Goal: Information Seeking & Learning: Learn about a topic

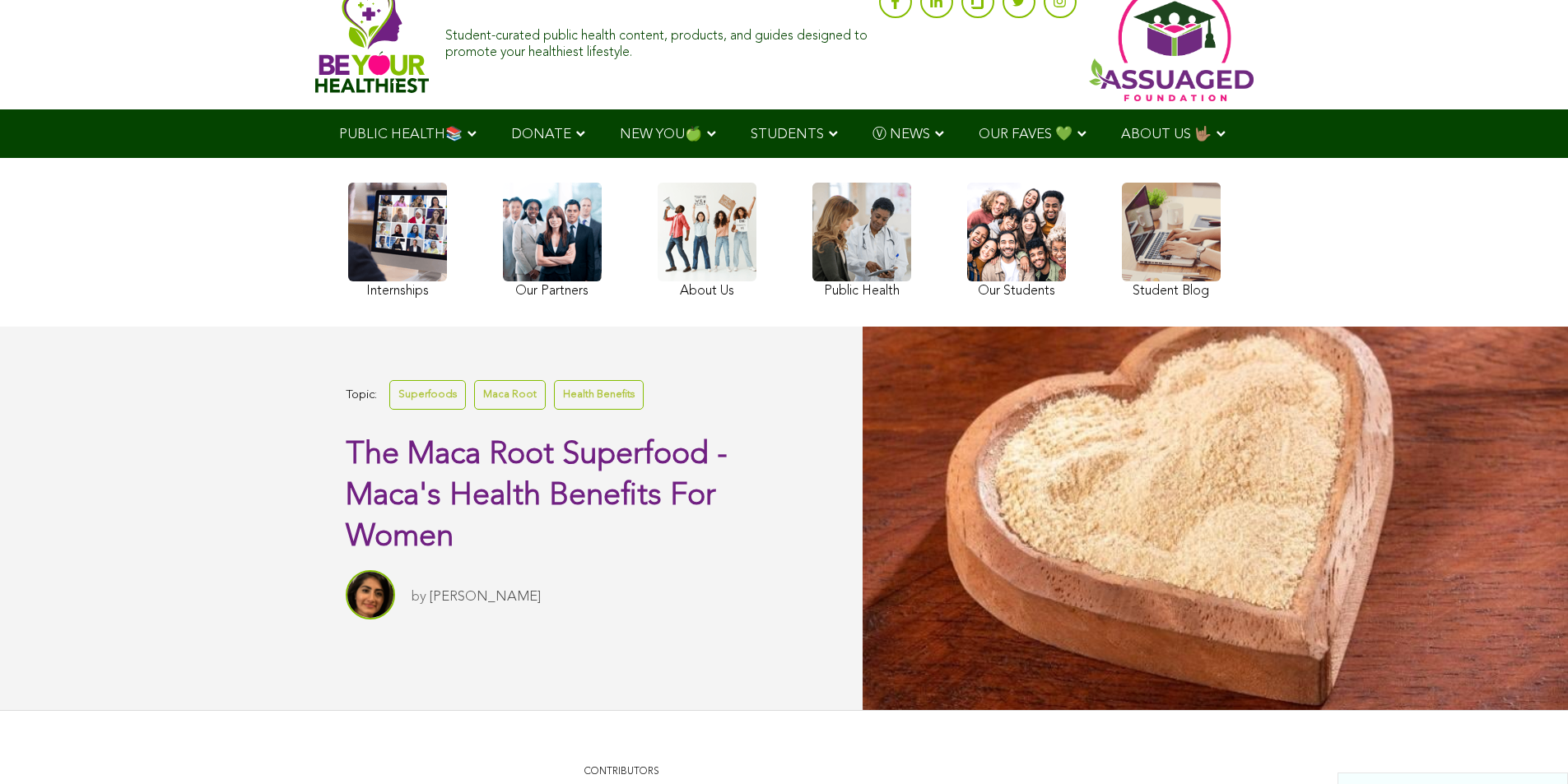
scroll to position [23, 0]
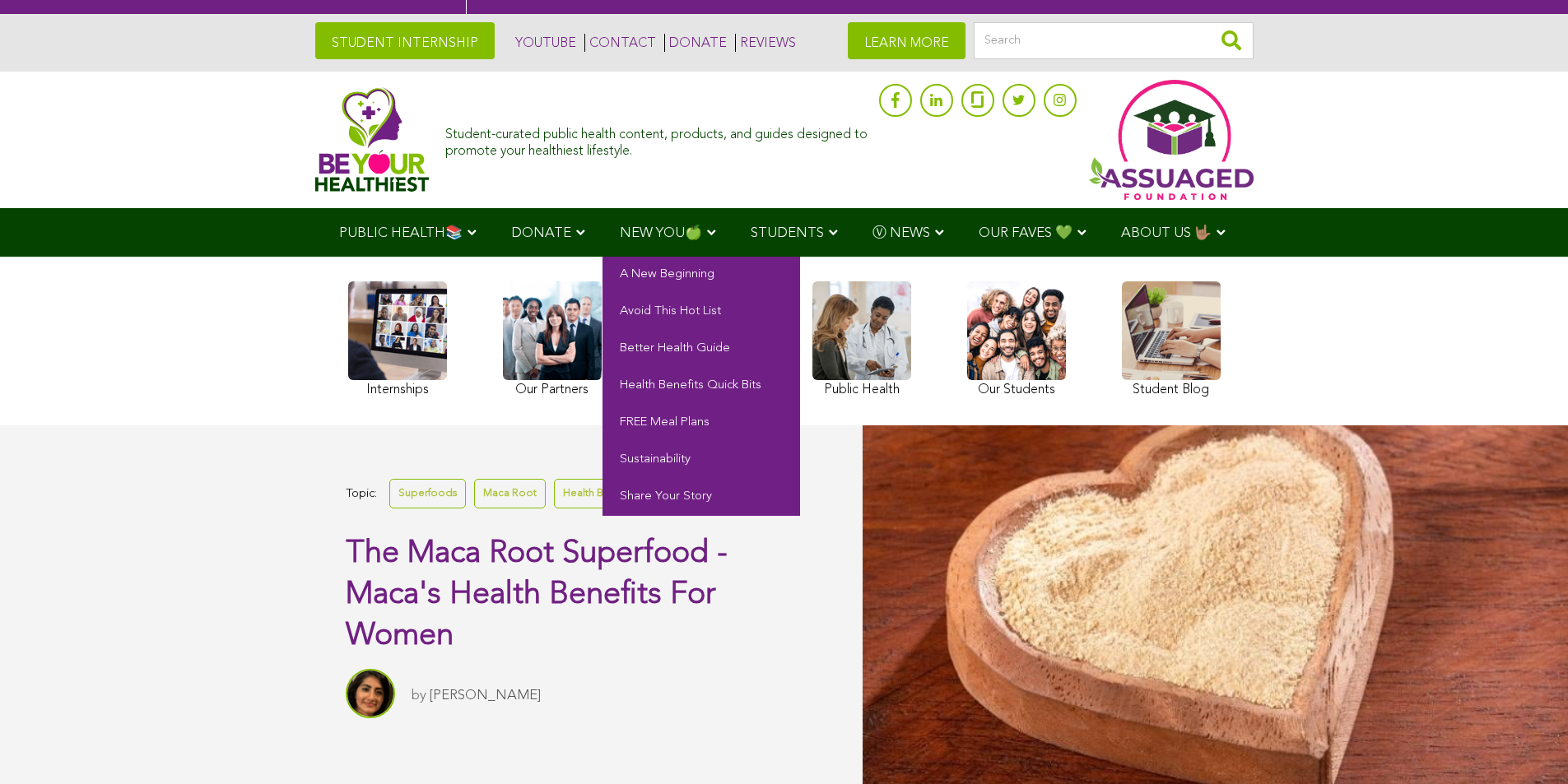
click at [620, 228] on span "NEW YOU🍏" at bounding box center [661, 233] width 82 height 14
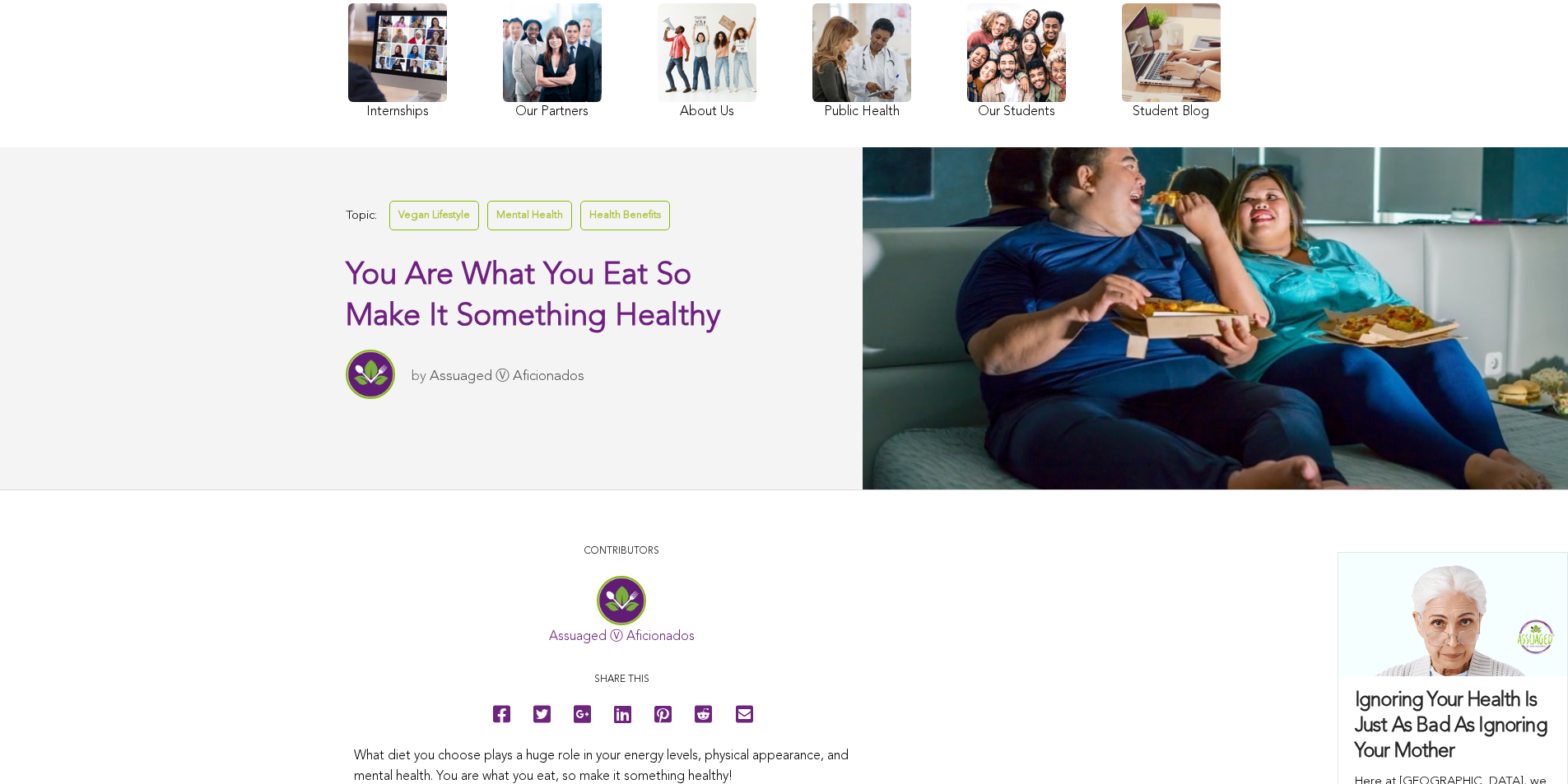
scroll to position [155, 0]
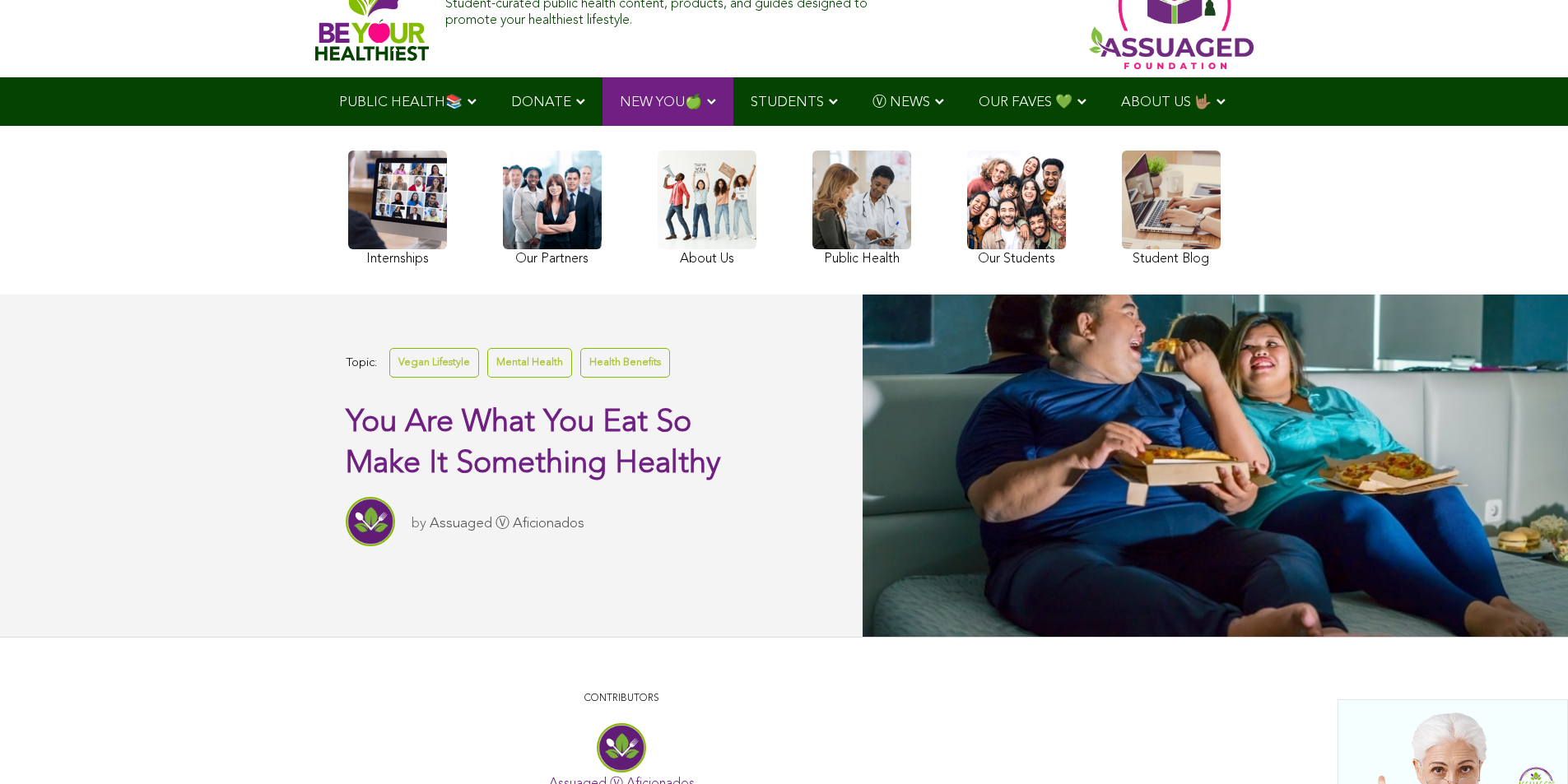
click at [348, 250] on link at bounding box center [397, 210] width 99 height 120
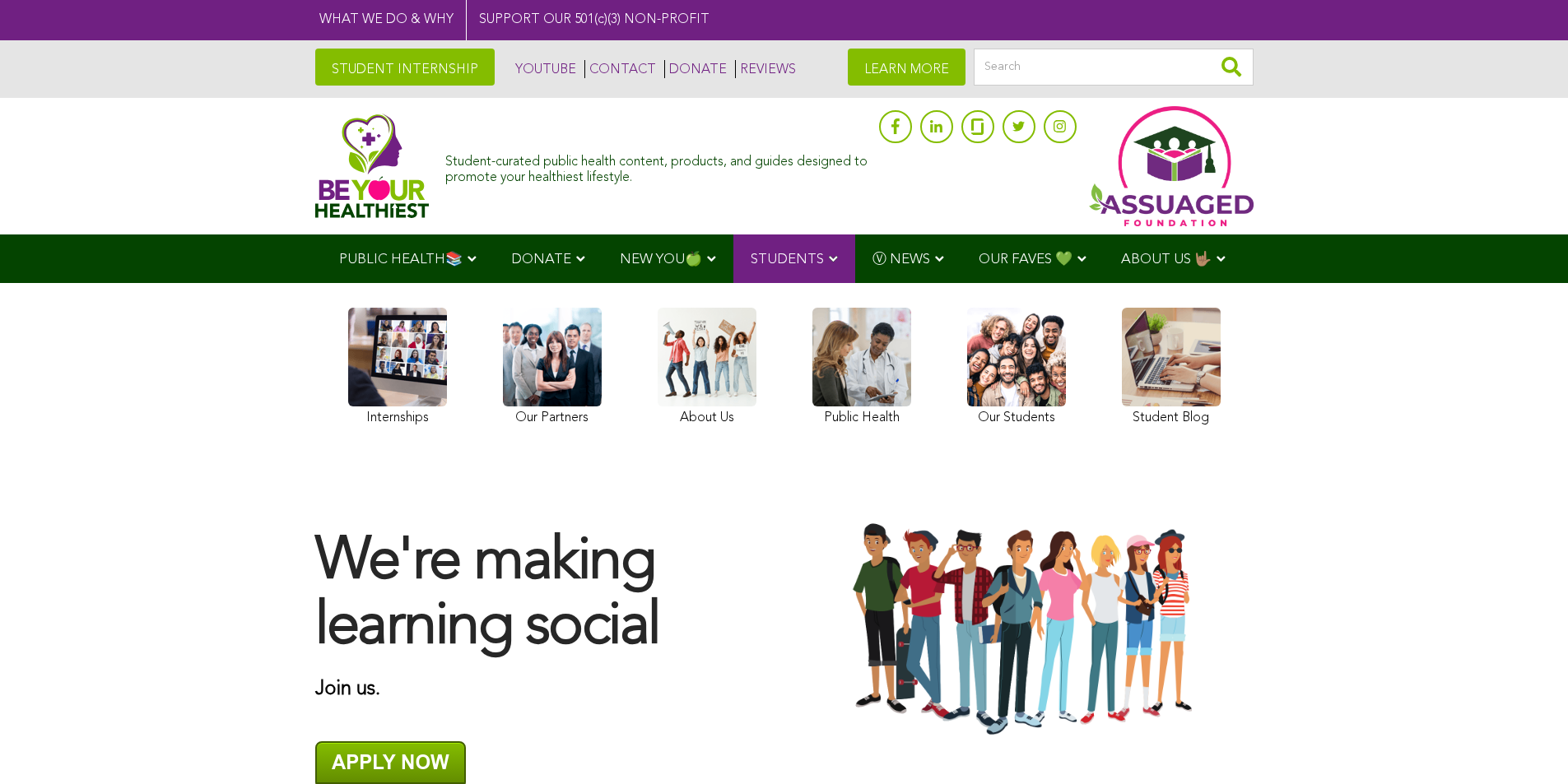
click at [750, 283] on ul "PUBLIC HEALTH📚 YouTube Our Rap Song Immunity Precautions DONATE via Venmo via P…" at bounding box center [784, 258] width 925 height 49
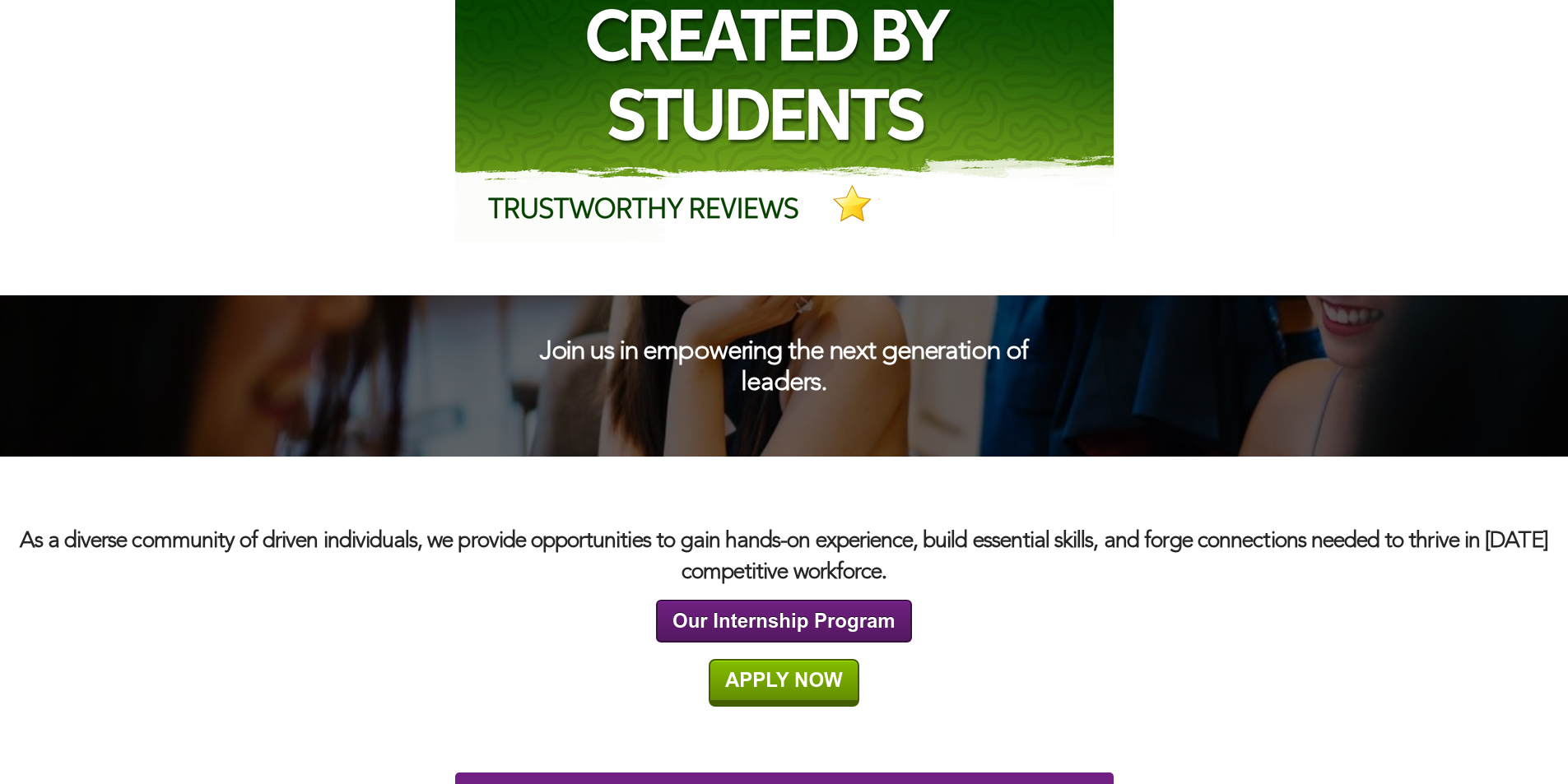
scroll to position [2377, 0]
